Goal: Find contact information: Find contact information

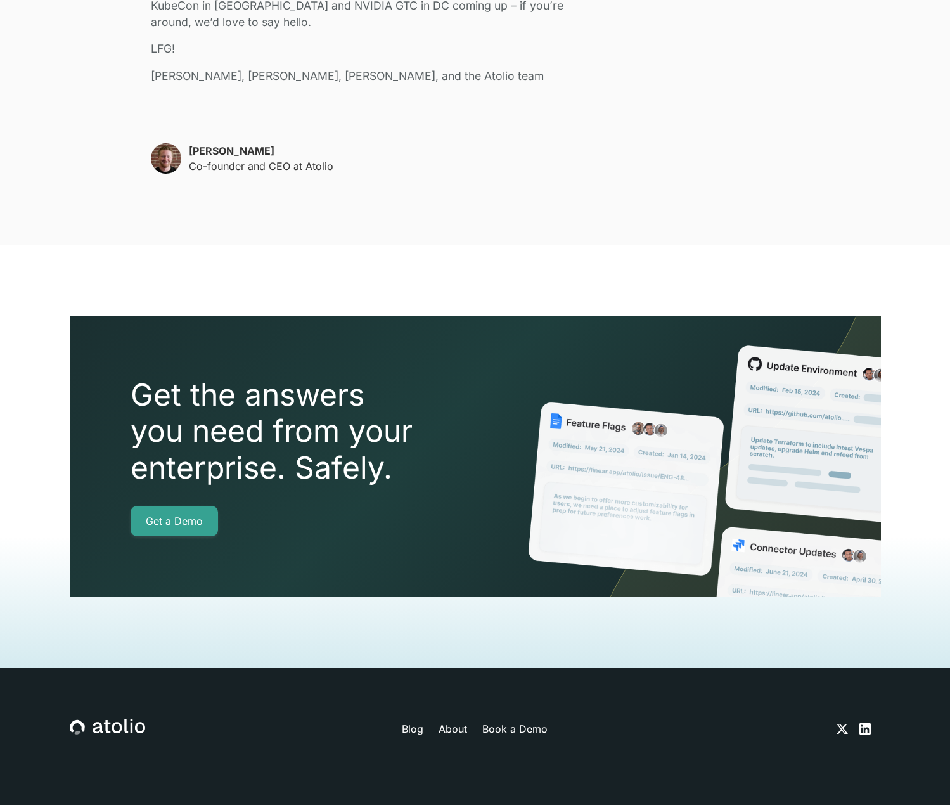
scroll to position [3067, 0]
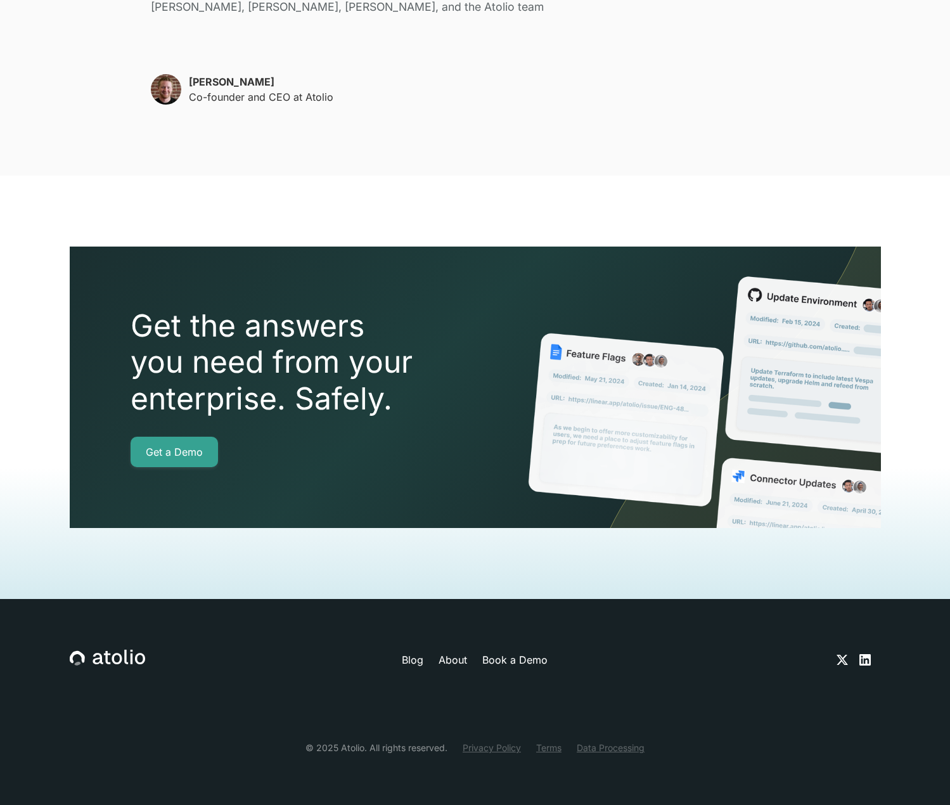
click at [501, 752] on link "Privacy Policy" at bounding box center [492, 747] width 58 height 13
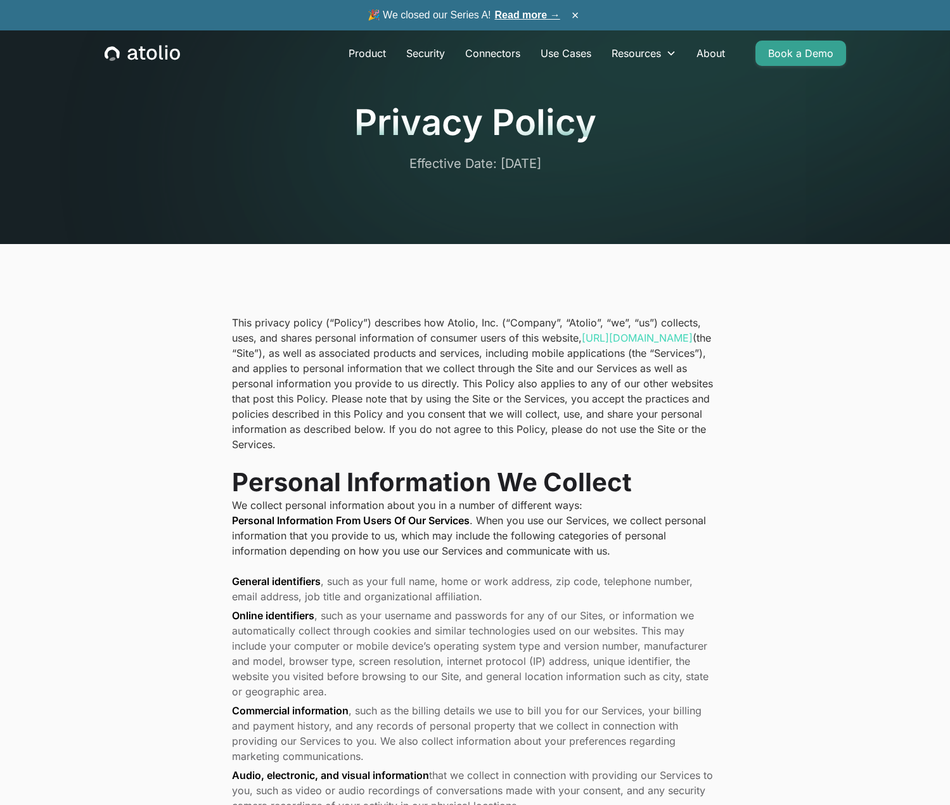
click at [456, 321] on p "This privacy policy (“Policy”) describes how Atolio, Inc. (“Company”, “Atolio”,…" at bounding box center [475, 383] width 487 height 137
copy p "Atolio"
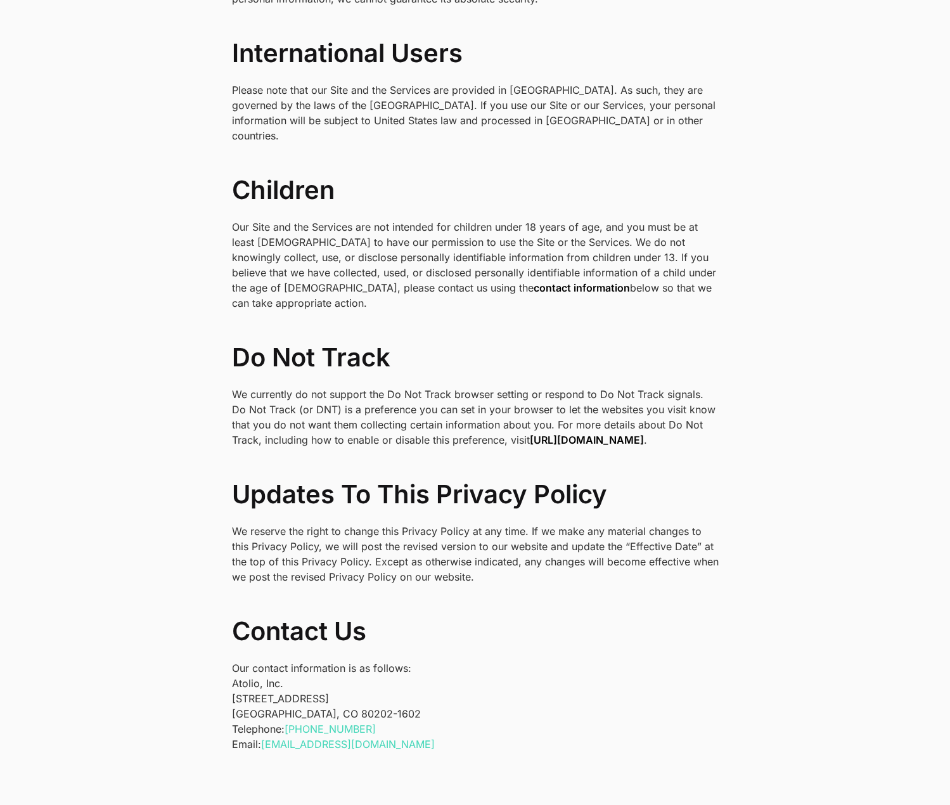
scroll to position [3966, 0]
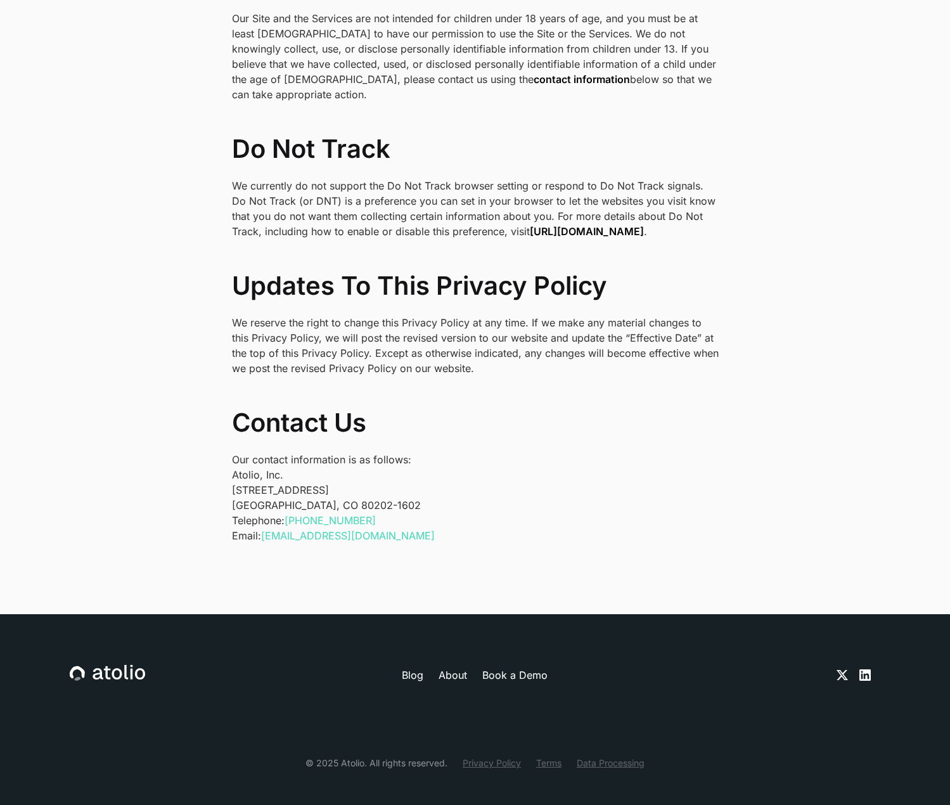
click at [518, 488] on p "Atolio, Inc. 1550 Larimer St #436 Denver, CO 80202-1602" at bounding box center [475, 490] width 487 height 46
click at [869, 667] on icon at bounding box center [864, 674] width 15 height 15
click at [251, 493] on p "Atolio, Inc. 1550 Larimer St #436 Denver, CO 80202-1602" at bounding box center [475, 490] width 487 height 46
copy p "Denver"
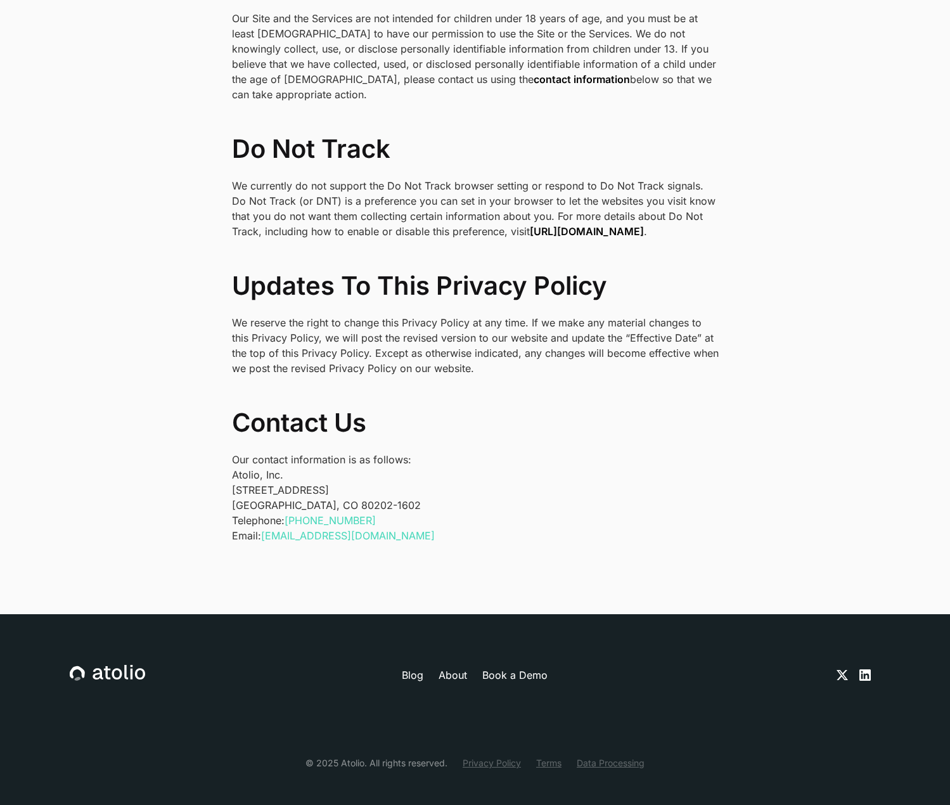
click at [362, 486] on p "Atolio, Inc. 1550 Larimer St #436 Denver, CO 80202-1602" at bounding box center [475, 490] width 487 height 46
drag, startPoint x: 399, startPoint y: 504, endPoint x: 307, endPoint y: 506, distance: 92.5
click at [307, 513] on p "Telephone: +1 (303) 529-1942 Email: privacy@atolio.com" at bounding box center [475, 528] width 487 height 30
copy link "303) 529-1942"
click at [594, 452] on p "Our contact information is as follows:" at bounding box center [475, 459] width 487 height 15
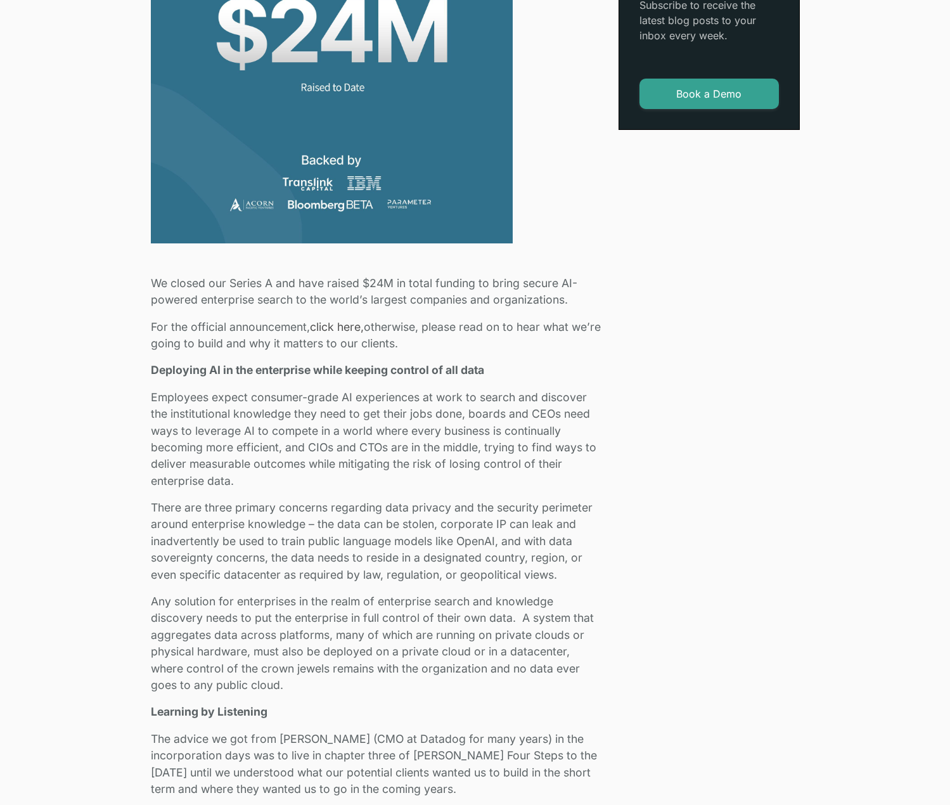
scroll to position [530, 0]
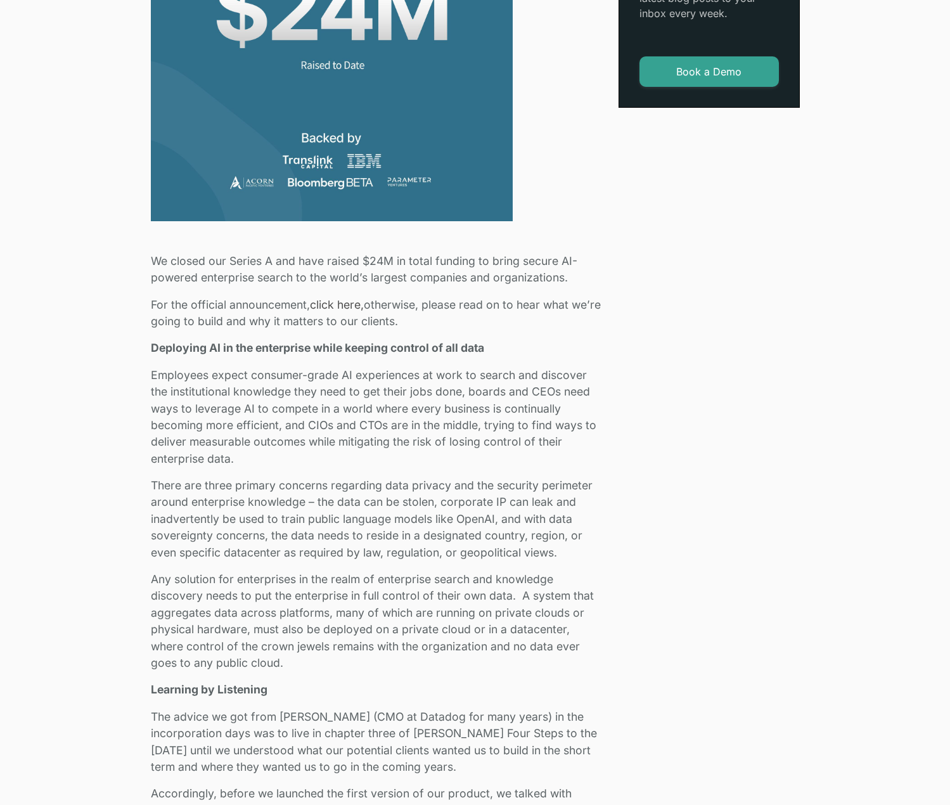
click at [478, 321] on p "For the official announcement, click here, otherwise, please read on to hear wh…" at bounding box center [377, 314] width 452 height 34
click at [382, 340] on p "Deploying AI in the enterprise while keeping control of all data" at bounding box center [377, 348] width 452 height 16
click at [338, 300] on link "click here," at bounding box center [337, 304] width 54 height 13
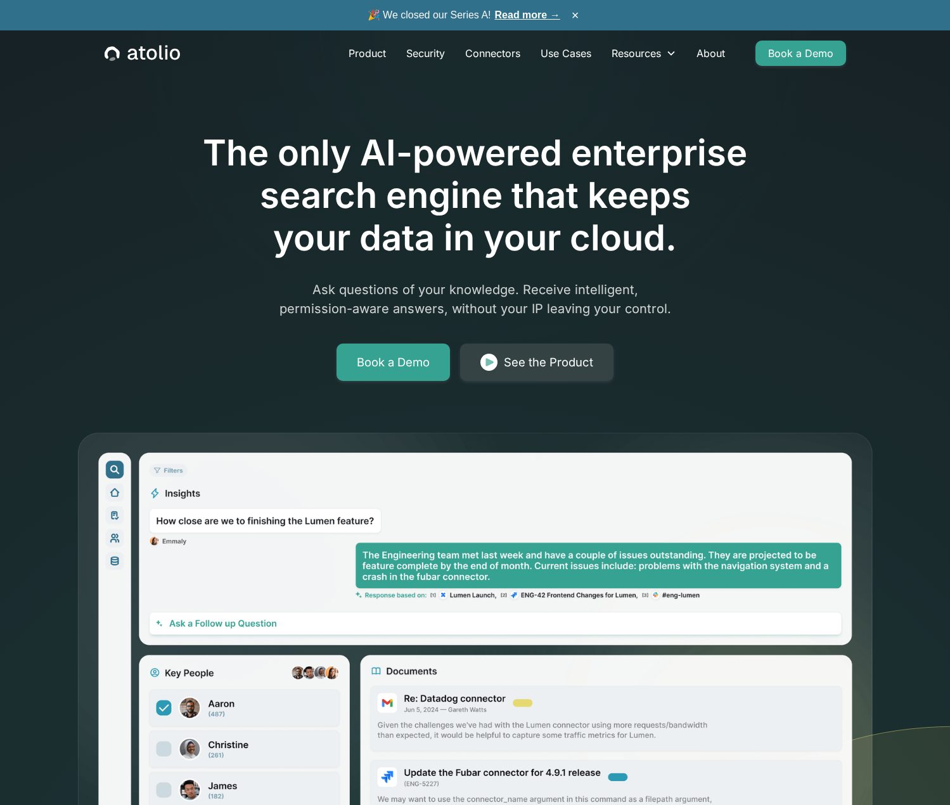
drag, startPoint x: 524, startPoint y: 15, endPoint x: 130, endPoint y: 115, distance: 406.7
click at [524, 15] on link "Read more →" at bounding box center [527, 15] width 65 height 11
